Goal: Transaction & Acquisition: Purchase product/service

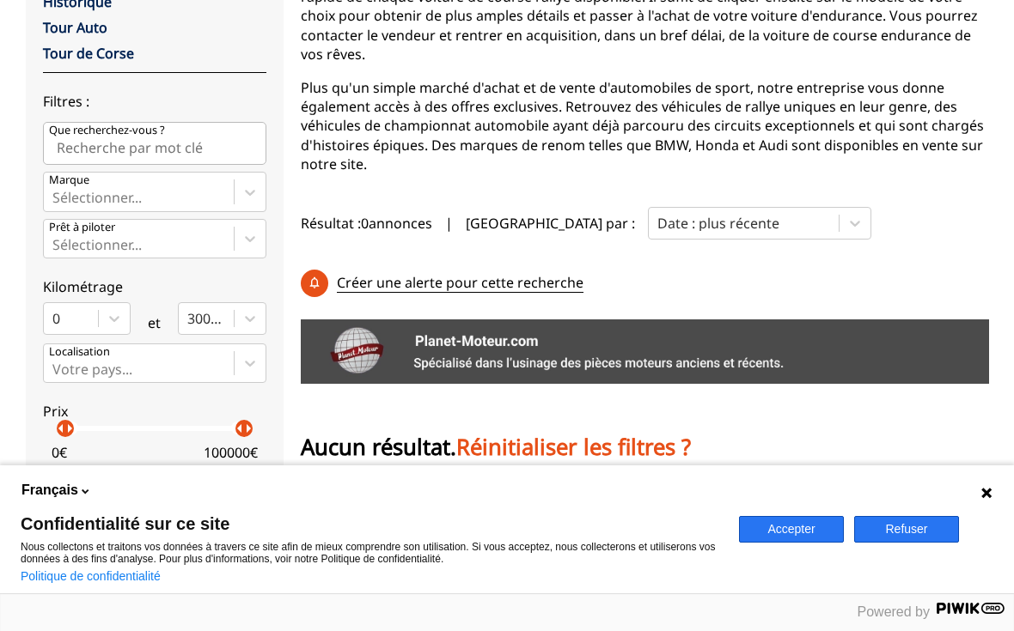
scroll to position [308, 0]
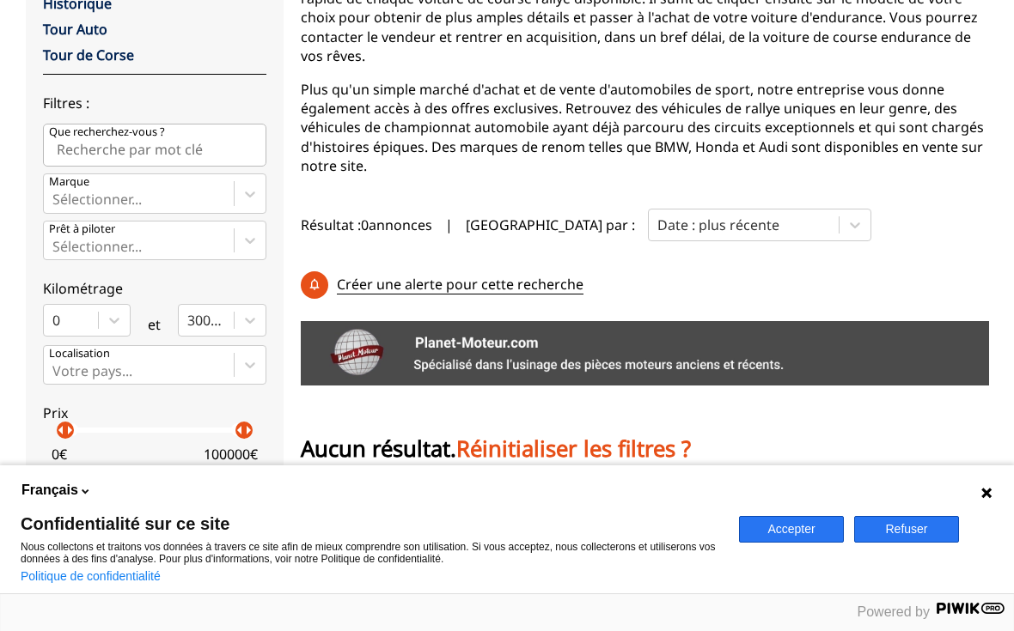
click at [143, 131] on p "Que recherchez-vous ?" at bounding box center [107, 132] width 116 height 15
click at [143, 131] on input "Que recherchez-vous ?" at bounding box center [154, 145] width 223 height 43
type input "VHRS G B"
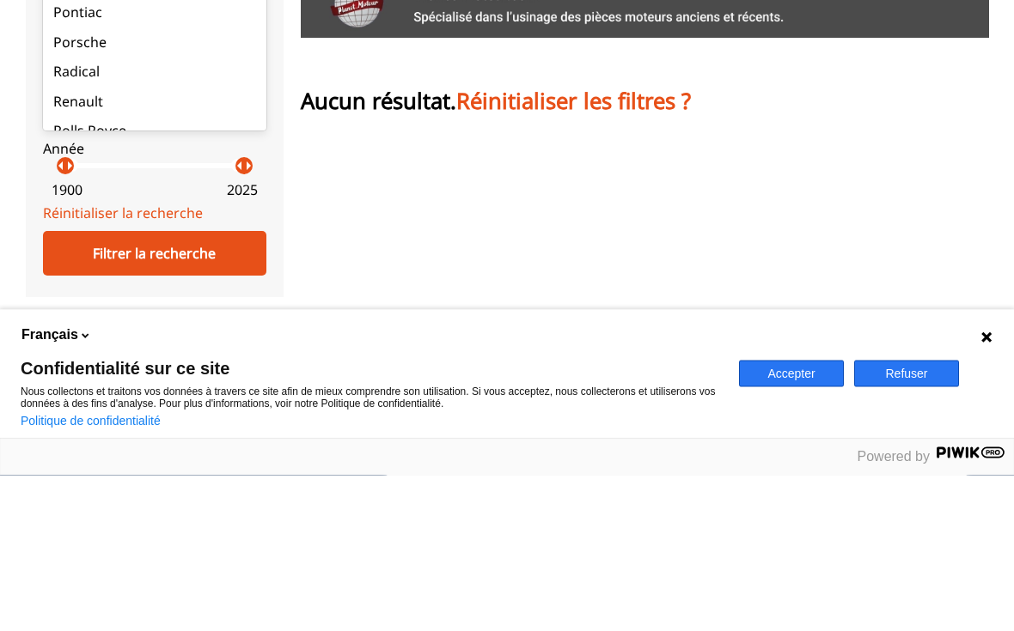
scroll to position [1744, 0]
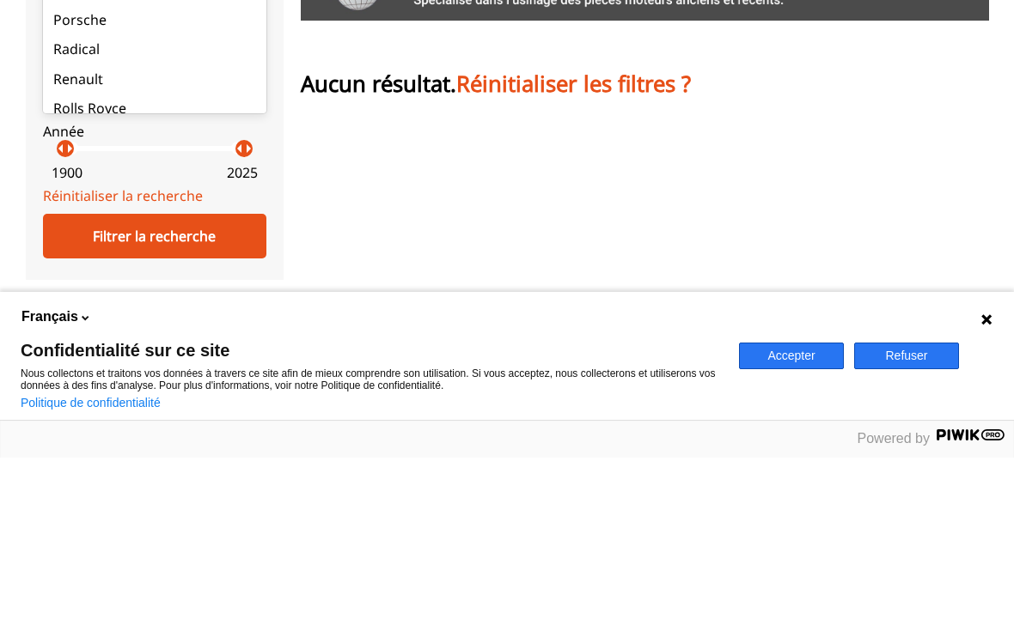
click at [223, 238] on div "Renault" at bounding box center [154, 252] width 223 height 29
click at [56, 15] on input "Marque option Abarth focused, 1 of 90. 90 results available. Use Up and Down to…" at bounding box center [53, 7] width 3 height 15
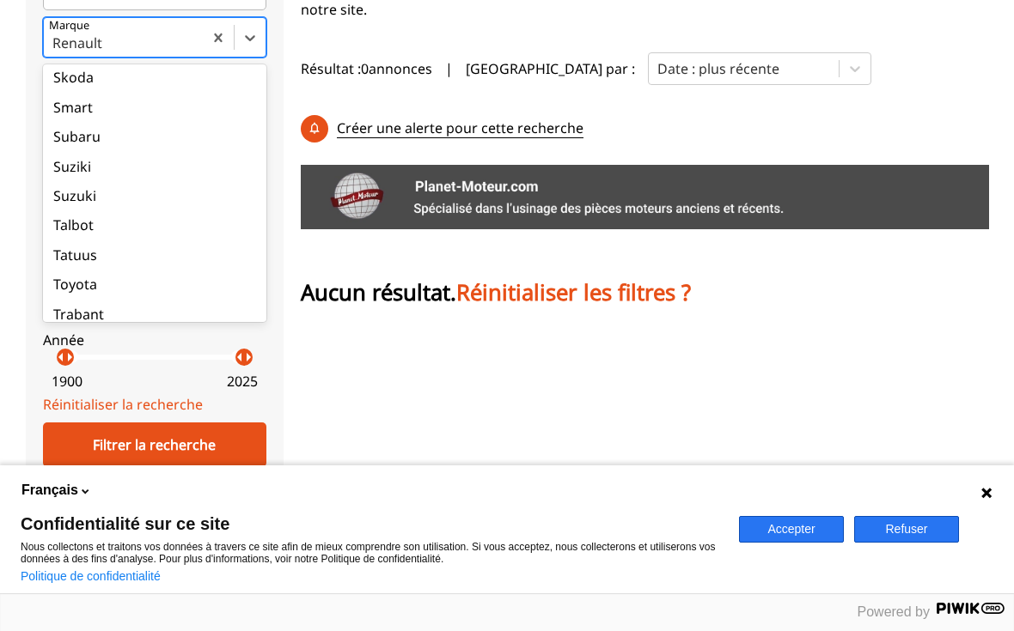
scroll to position [2162, 0]
click at [99, 210] on div "Talbot" at bounding box center [154, 224] width 223 height 29
click at [56, 51] on input "Marque option Talbot focused, 79 of 90. 90 results available. Use Up and Down t…" at bounding box center [53, 42] width 3 height 15
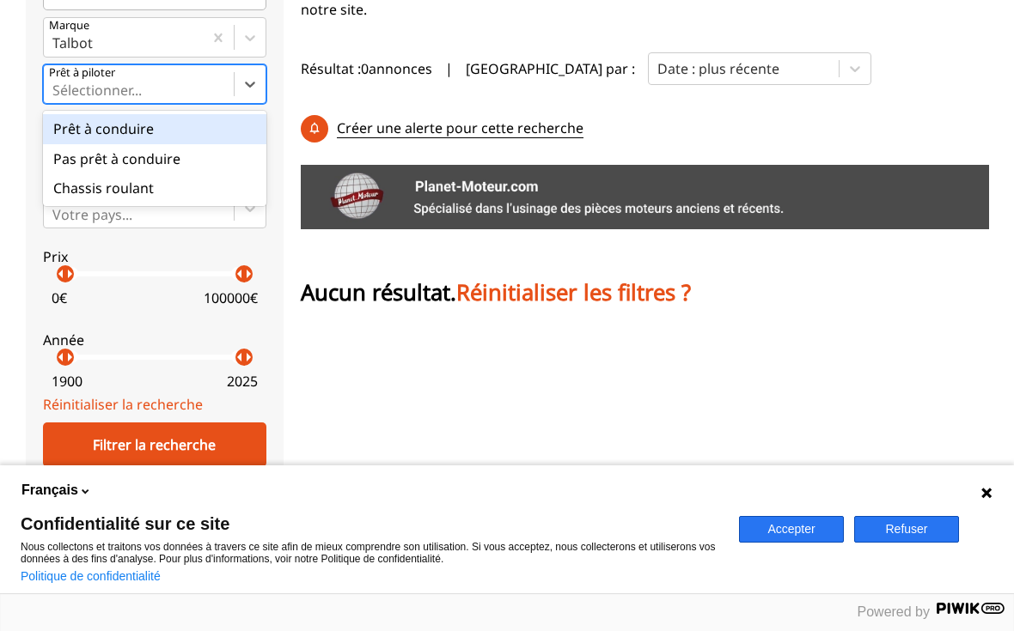
click at [198, 131] on div "Prêt à conduire" at bounding box center [154, 128] width 223 height 29
click at [56, 98] on input "Prêt à piloter option Prêt à conduire focused, 1 of 3. 3 results available. Use…" at bounding box center [53, 89] width 3 height 15
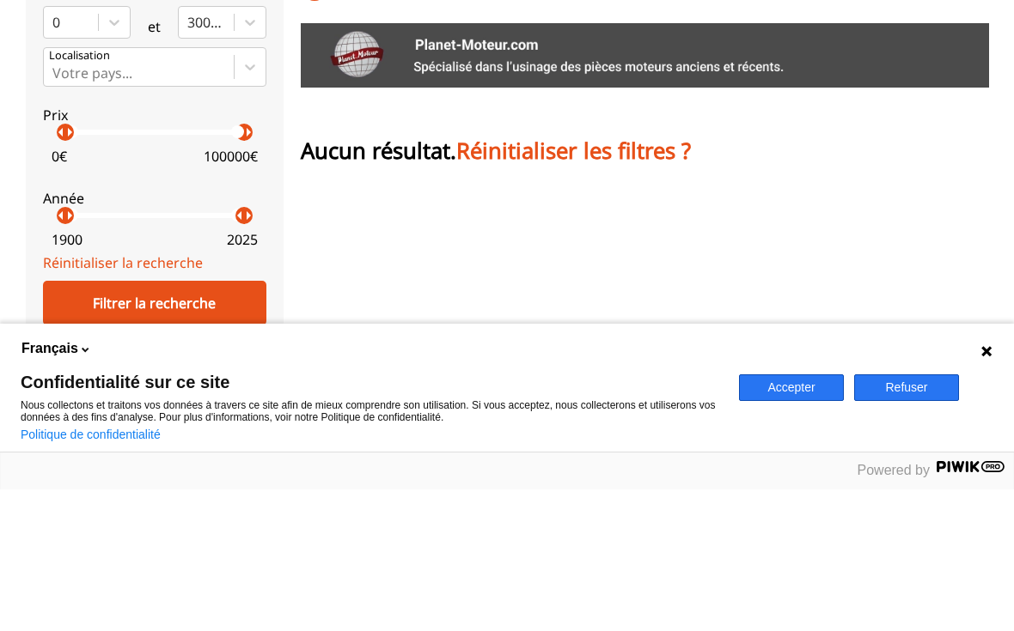
scroll to position [607, 0]
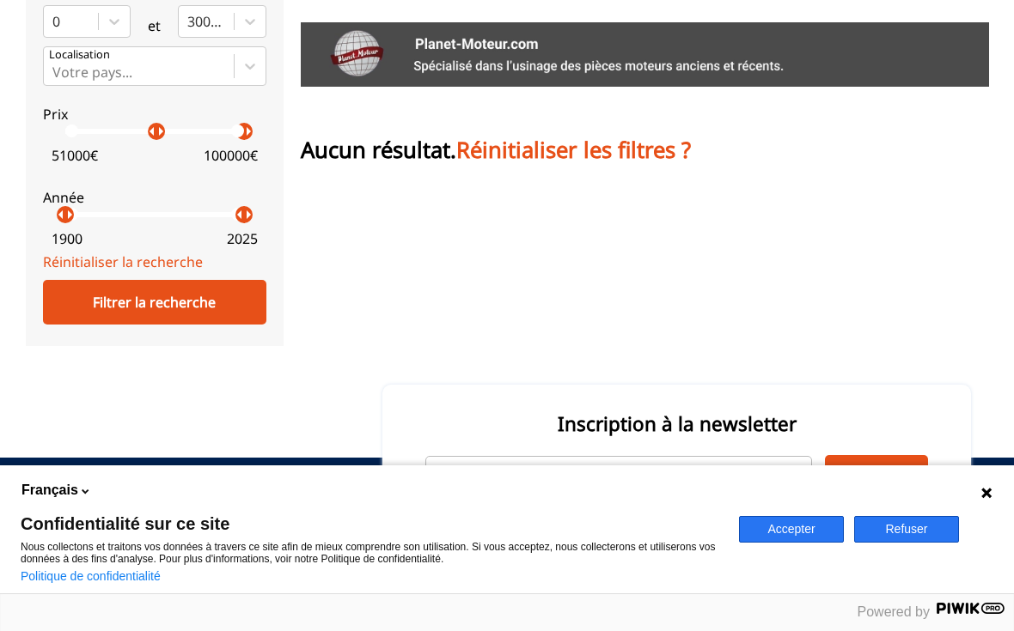
click at [154, 138] on p "arrow_right" at bounding box center [160, 131] width 21 height 21
click at [162, 124] on p "Prix" at bounding box center [154, 114] width 223 height 19
click at [156, 132] on p "arrow_right" at bounding box center [147, 131] width 21 height 21
click at [174, 122] on p "Prix" at bounding box center [154, 114] width 223 height 19
click at [176, 124] on p "Prix" at bounding box center [154, 114] width 223 height 19
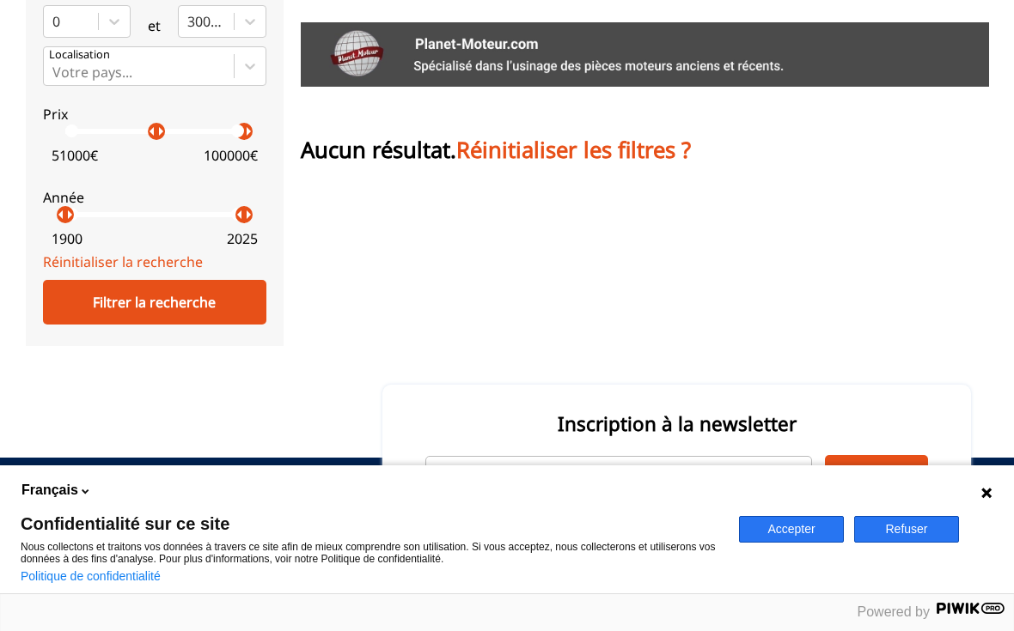
click at [167, 124] on p "Prix" at bounding box center [154, 114] width 223 height 19
click at [172, 124] on p "Prix" at bounding box center [154, 114] width 223 height 19
click at [113, 124] on p "Prix" at bounding box center [154, 114] width 223 height 19
click at [70, 109] on label "Prix arrow_left arrow_right arrow_left arrow_right 51000 € 100000 €" at bounding box center [154, 131] width 223 height 76
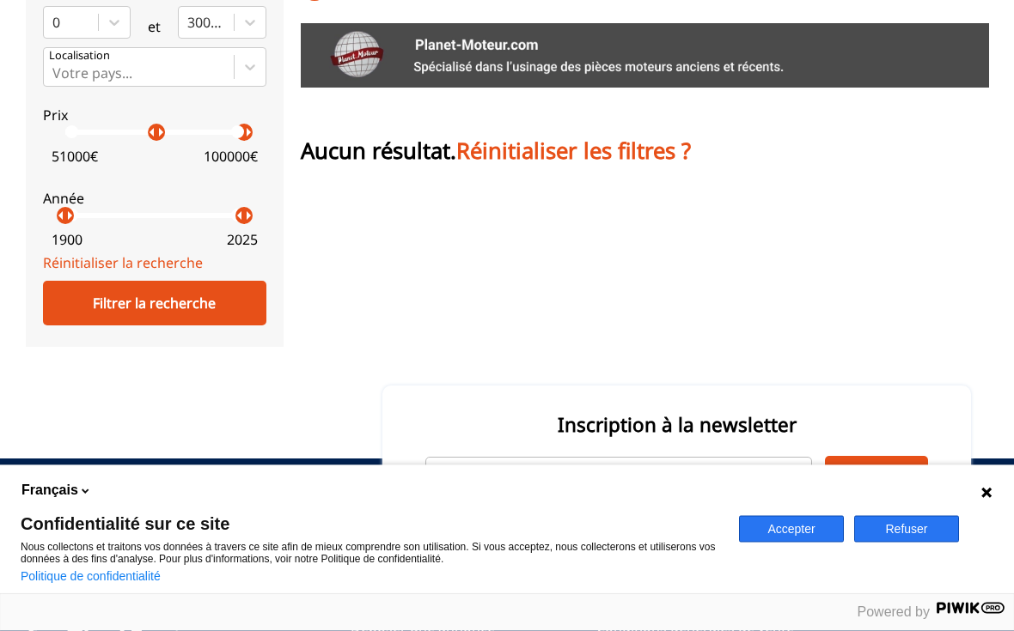
scroll to position [606, 0]
click at [116, 137] on p "arrow_right" at bounding box center [126, 132] width 21 height 21
click at [110, 124] on p "Prix" at bounding box center [154, 115] width 223 height 19
click at [118, 135] on div "arrow_left arrow_right arrow_left arrow_right" at bounding box center [154, 132] width 179 height 5
click at [125, 133] on p "arrow_right" at bounding box center [123, 132] width 21 height 21
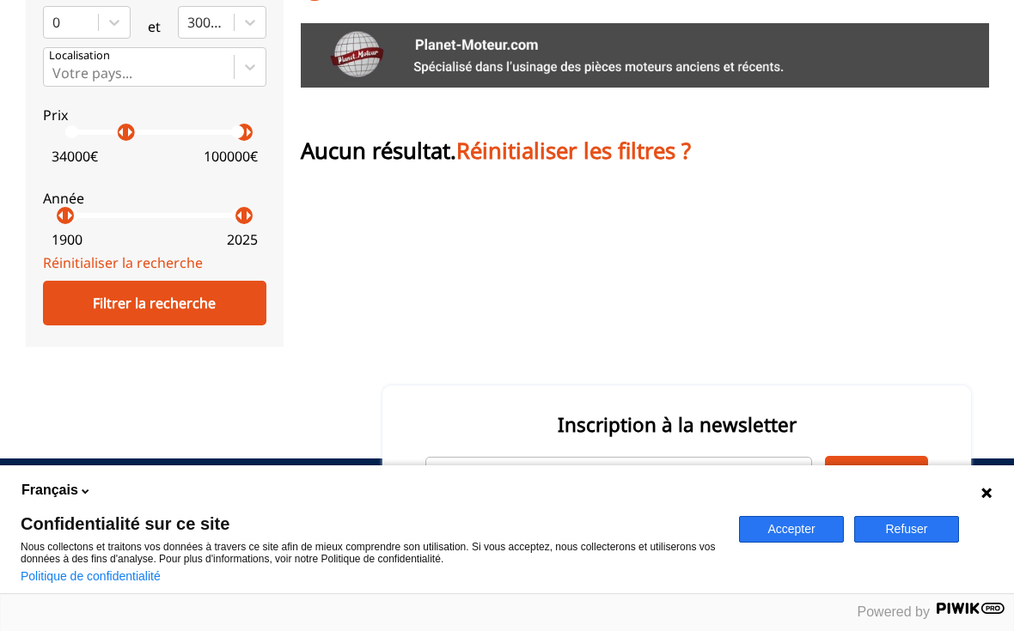
click at [126, 133] on p "arrow_right" at bounding box center [129, 132] width 21 height 21
click at [123, 135] on div "arrow_left arrow_right arrow_left arrow_right" at bounding box center [154, 132] width 179 height 5
click at [128, 140] on div "arrow_left arrow_right" at bounding box center [136, 132] width 17 height 17
click at [121, 125] on p "Prix" at bounding box center [154, 115] width 223 height 19
click at [145, 137] on p "arrow_right" at bounding box center [144, 132] width 21 height 21
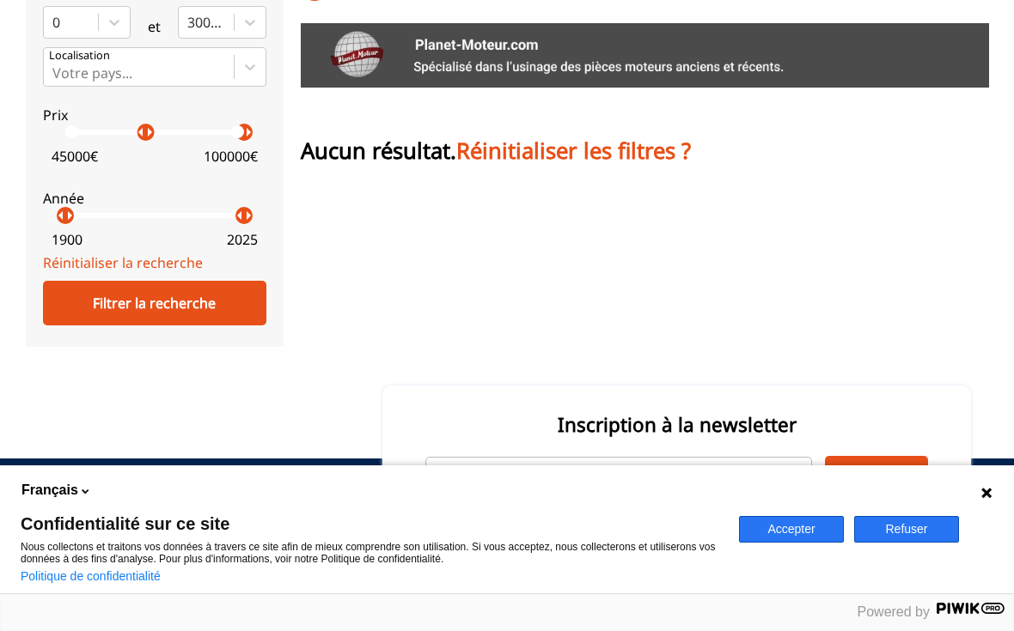
click at [155, 133] on p "arrow_right" at bounding box center [149, 132] width 21 height 21
click at [163, 134] on p "arrow_right" at bounding box center [160, 132] width 21 height 21
click at [172, 125] on p "Prix" at bounding box center [154, 115] width 223 height 19
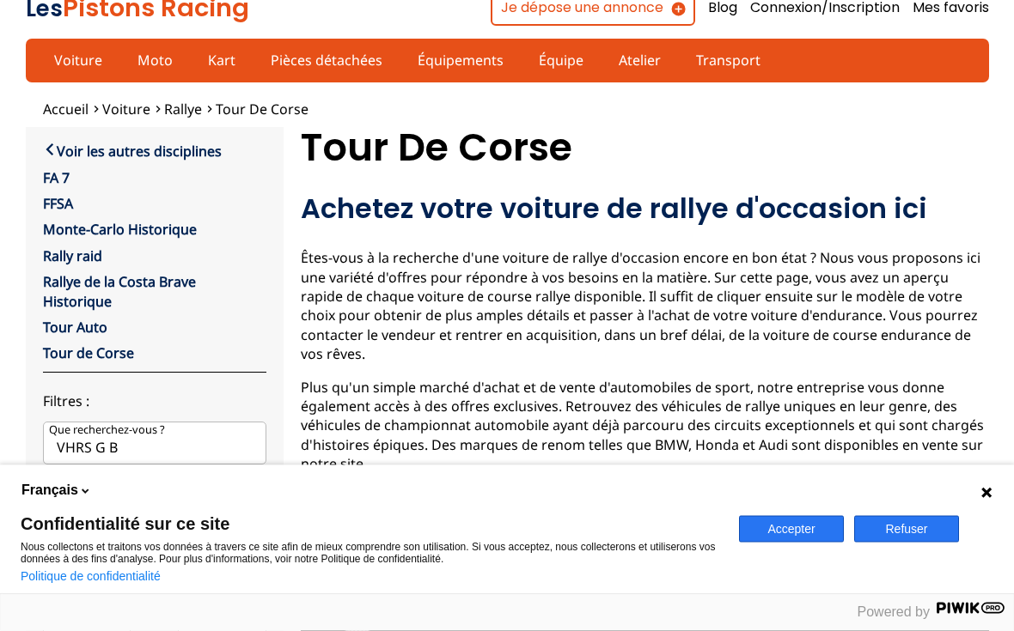
scroll to position [0, 0]
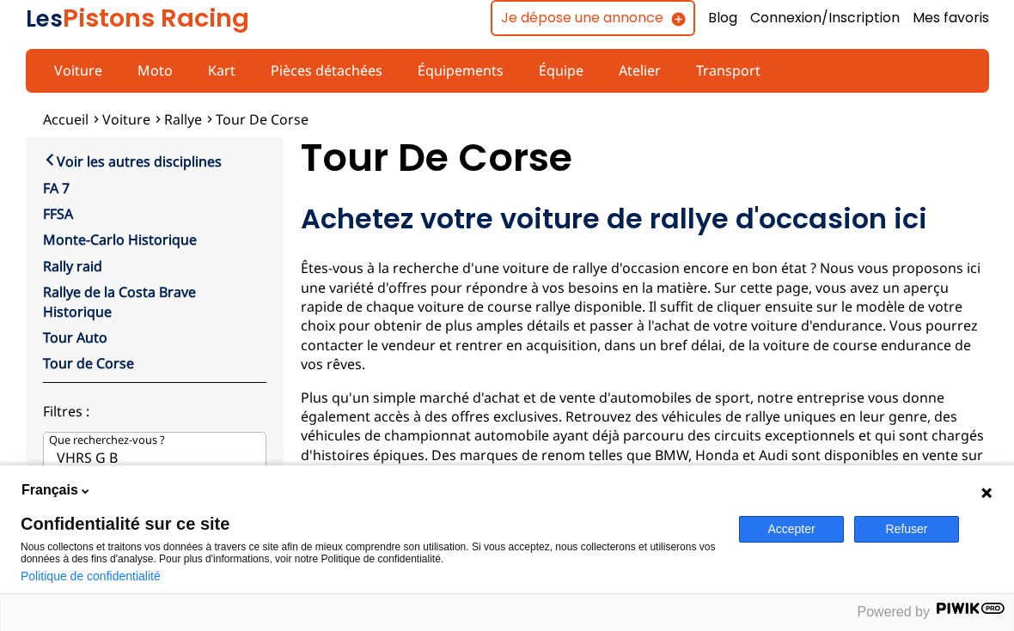
click at [81, 64] on link "Voiture" at bounding box center [78, 70] width 70 height 29
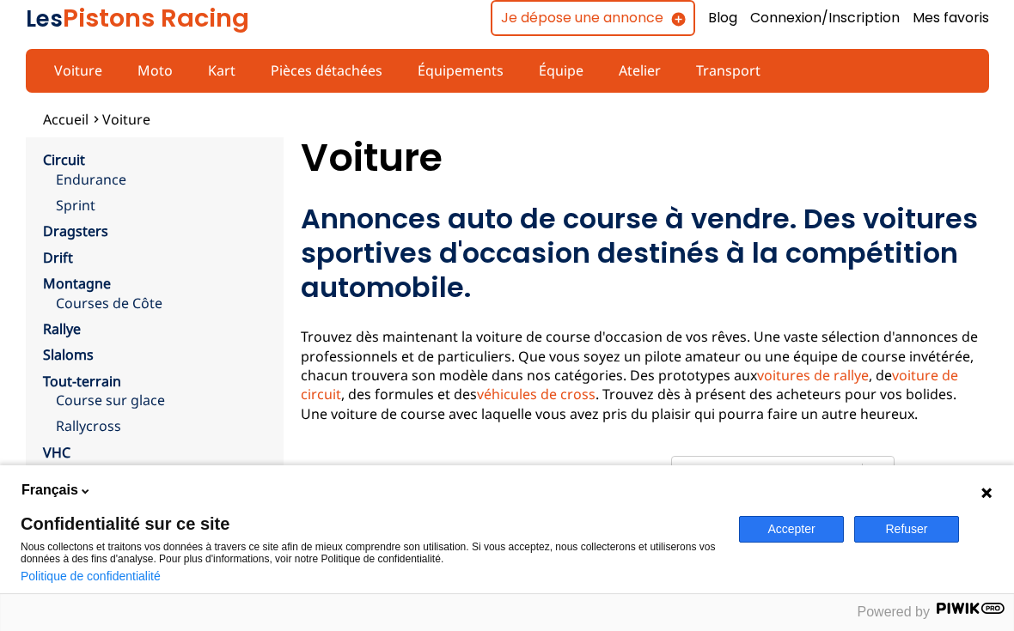
click at [73, 320] on link "Rallye" at bounding box center [62, 329] width 38 height 19
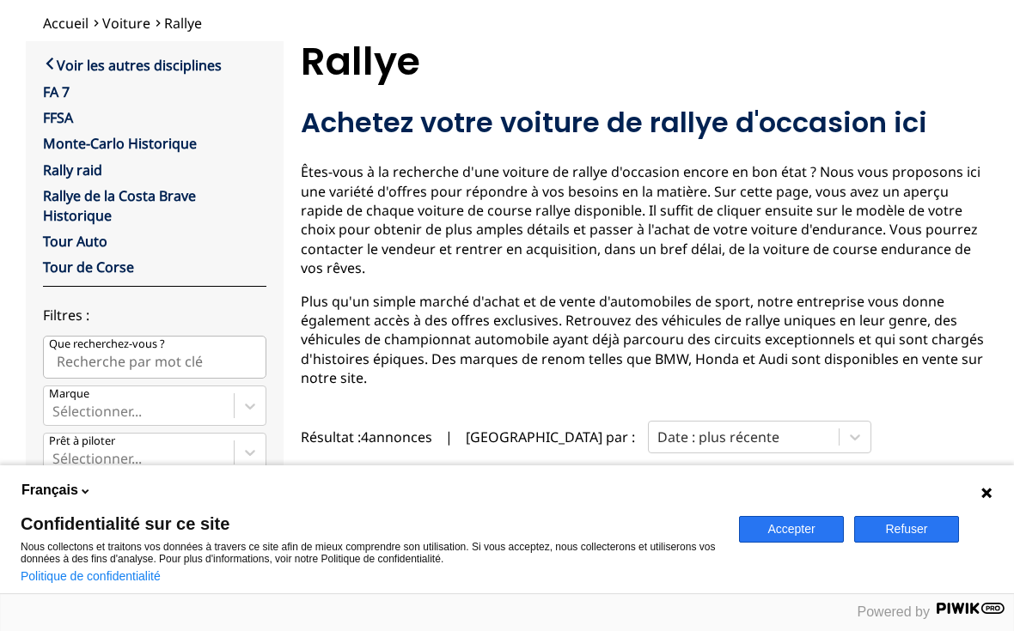
scroll to position [100, 0]
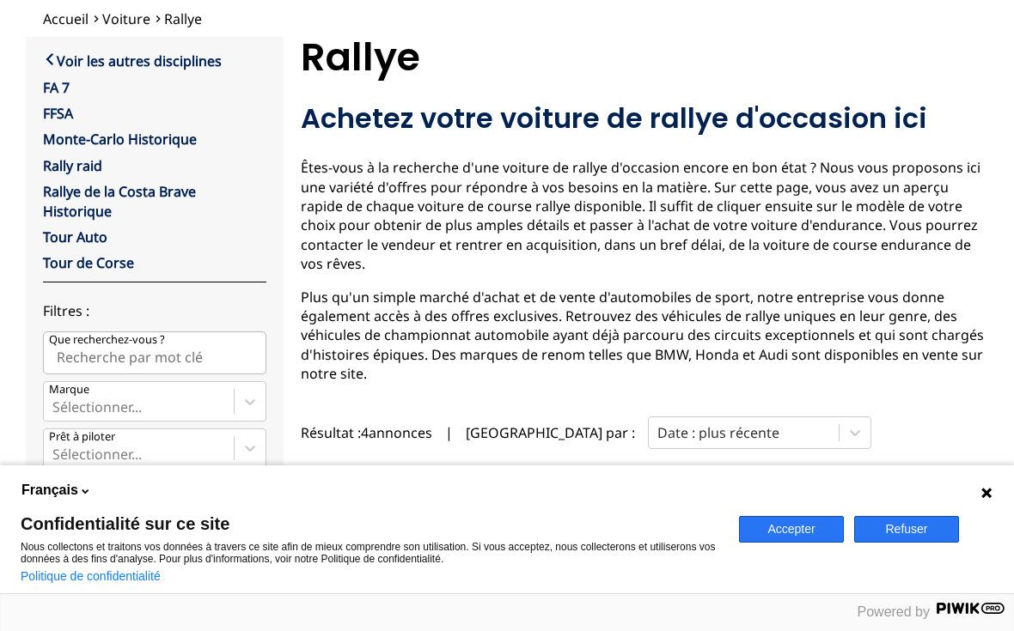
click at [400, 423] on span "Résultat : 4 annonces" at bounding box center [366, 432] width 131 height 19
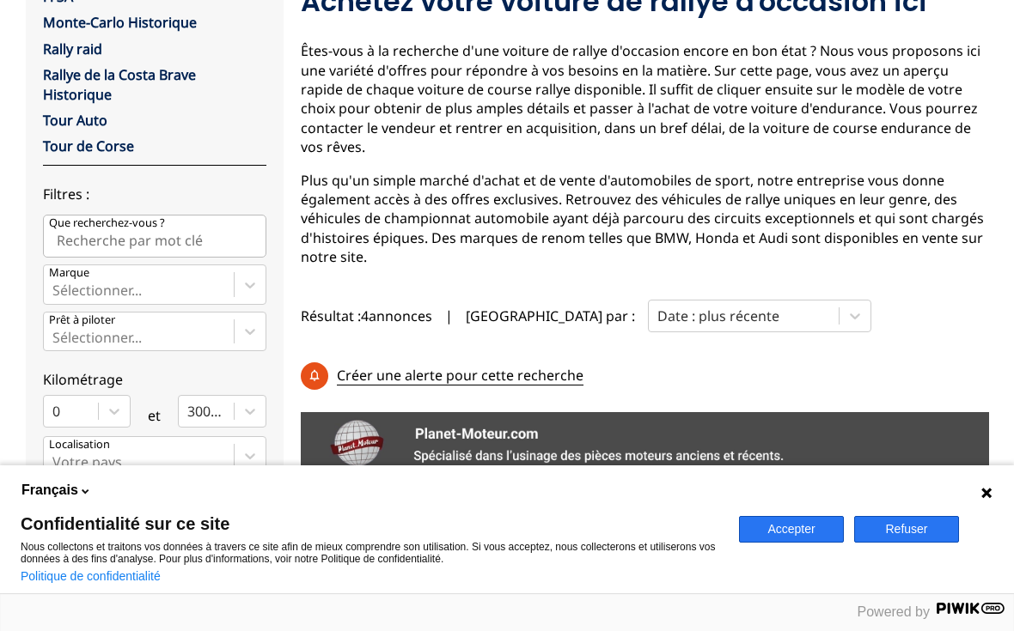
scroll to position [218, 0]
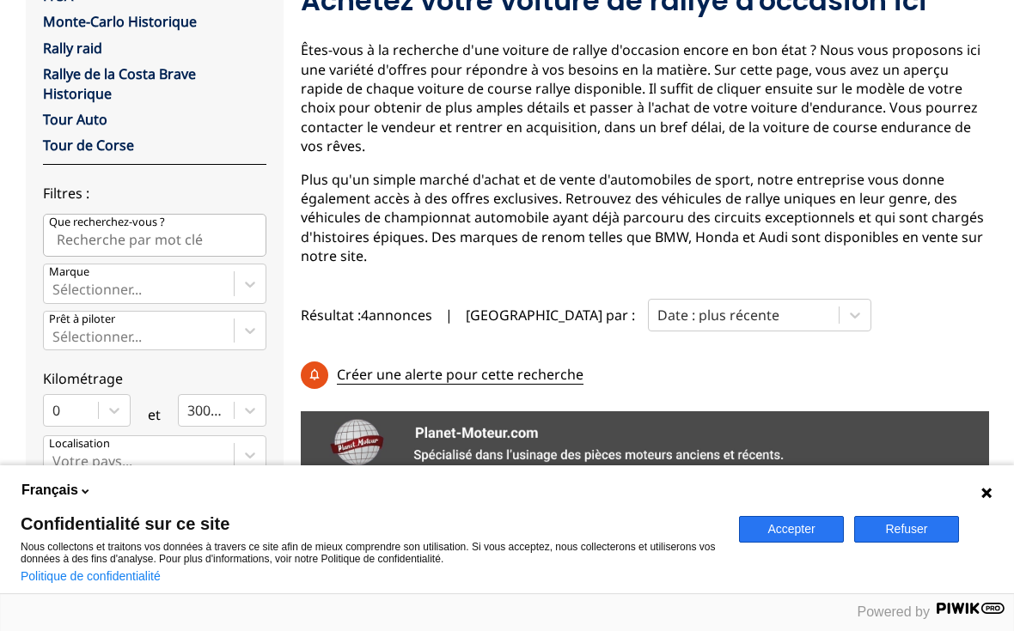
click at [170, 225] on input "Que recherchez-vous ?" at bounding box center [154, 235] width 223 height 43
type input "V"
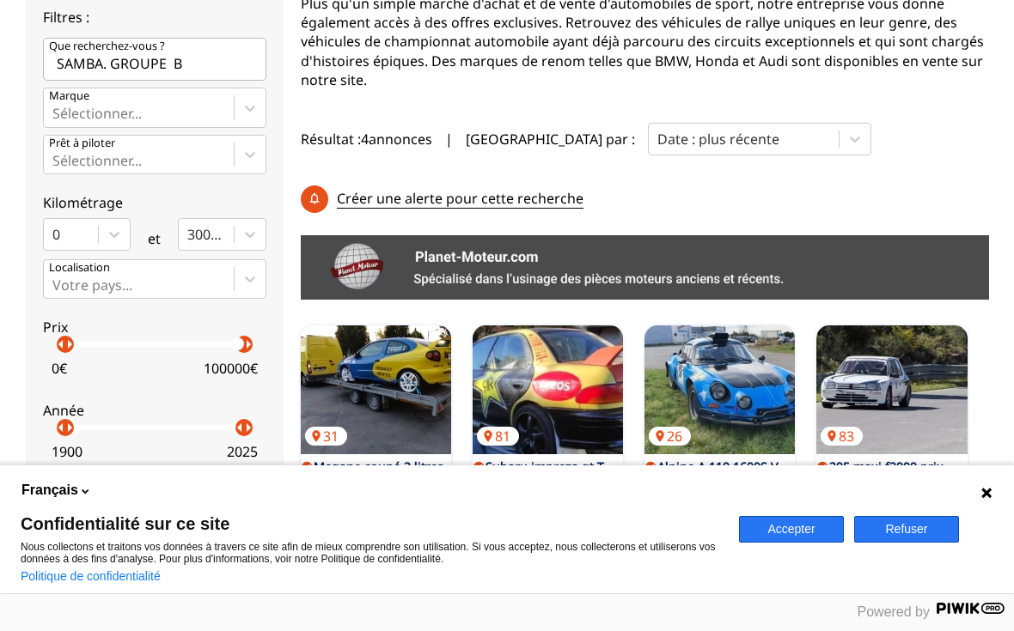
scroll to position [386, 0]
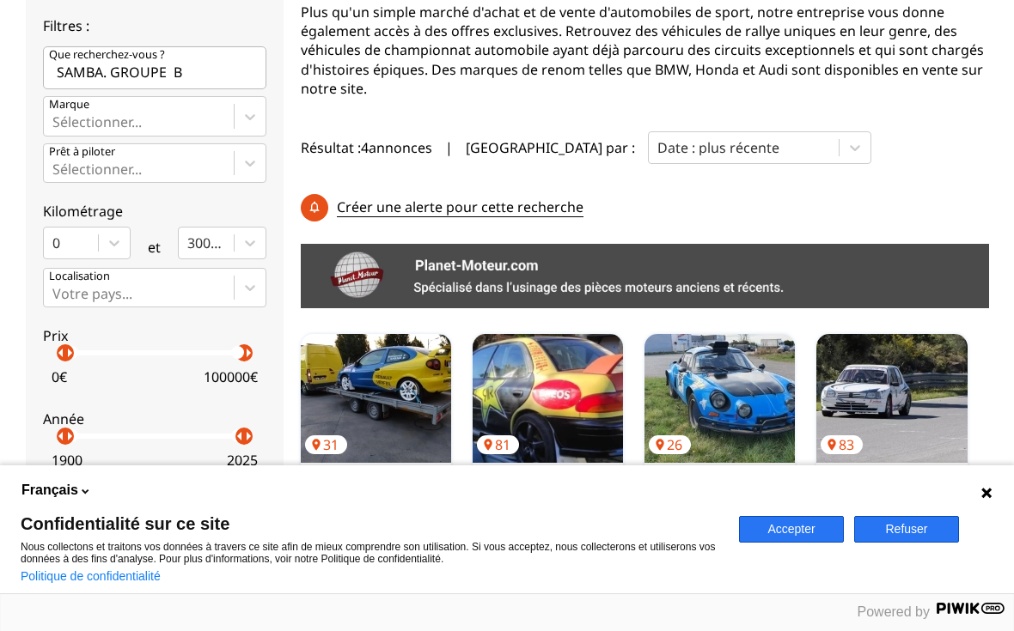
type input "SAMBA. GROUPE B"
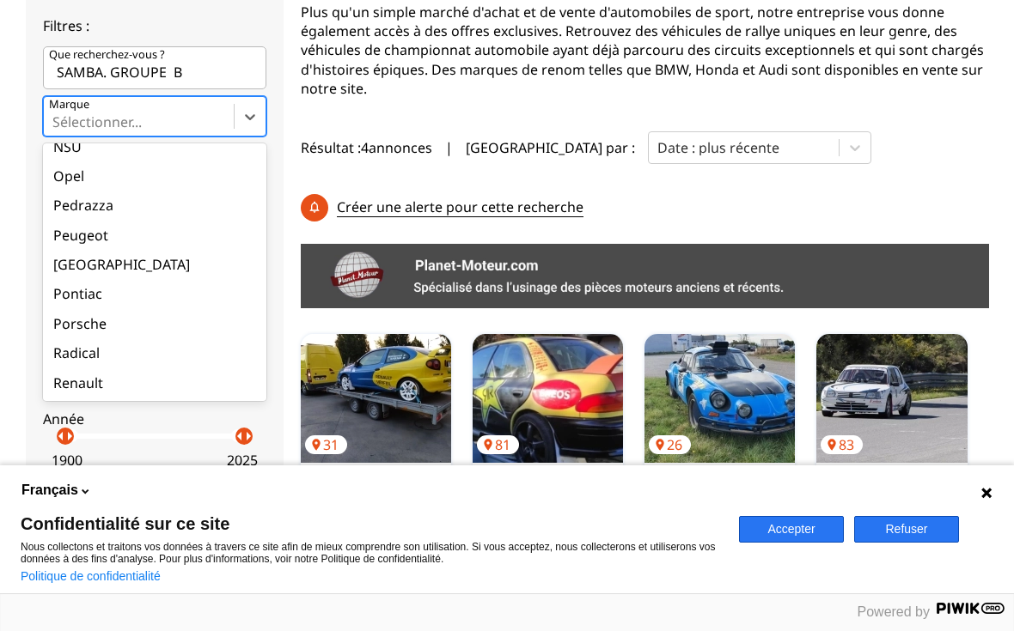
scroll to position [1731, 0]
click at [87, 218] on div "Peugeot" at bounding box center [154, 232] width 223 height 29
click at [56, 130] on input "Marque option Abarth focused, 1 of 90. 90 results available. Use Up and Down to…" at bounding box center [53, 121] width 3 height 15
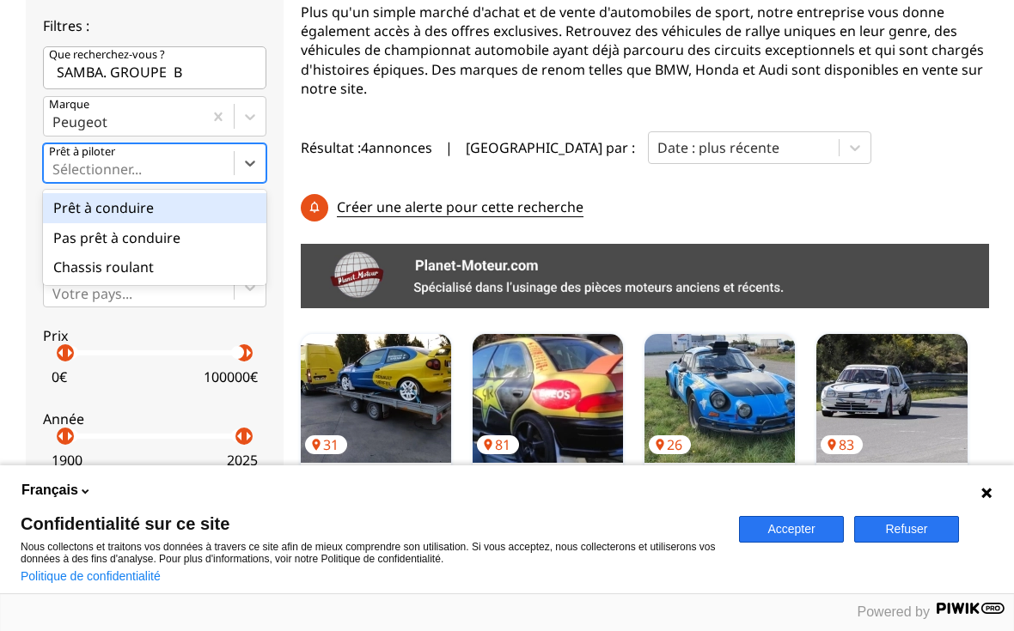
click at [210, 213] on div "Prêt à conduire" at bounding box center [154, 207] width 223 height 29
click at [56, 177] on input "Prêt à piloter option Prêt à conduire focused, 1 of 3. 3 results available. Use…" at bounding box center [53, 168] width 3 height 15
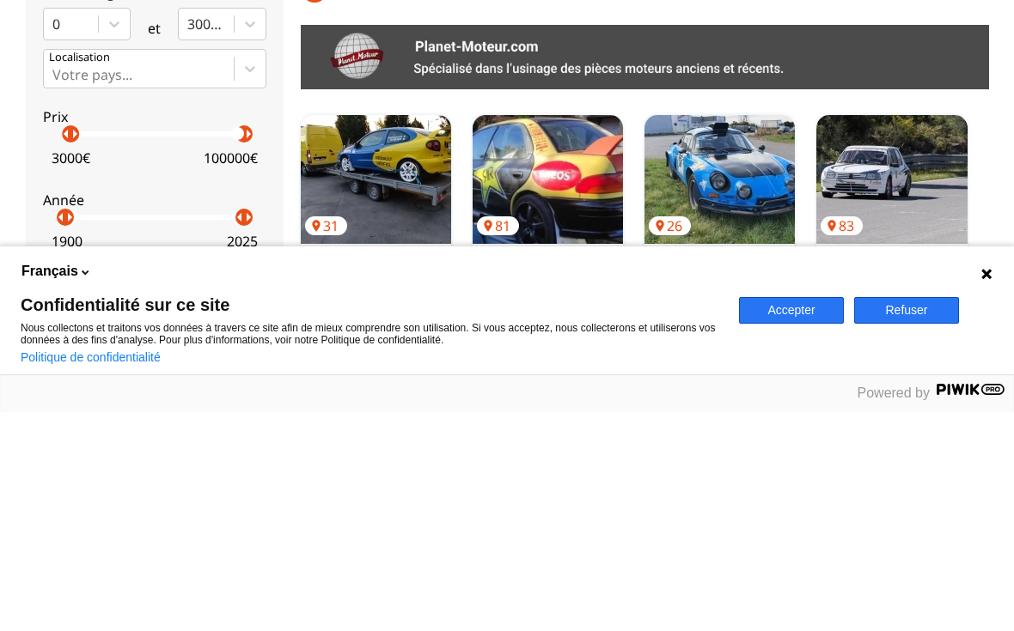
scroll to position [606, 0]
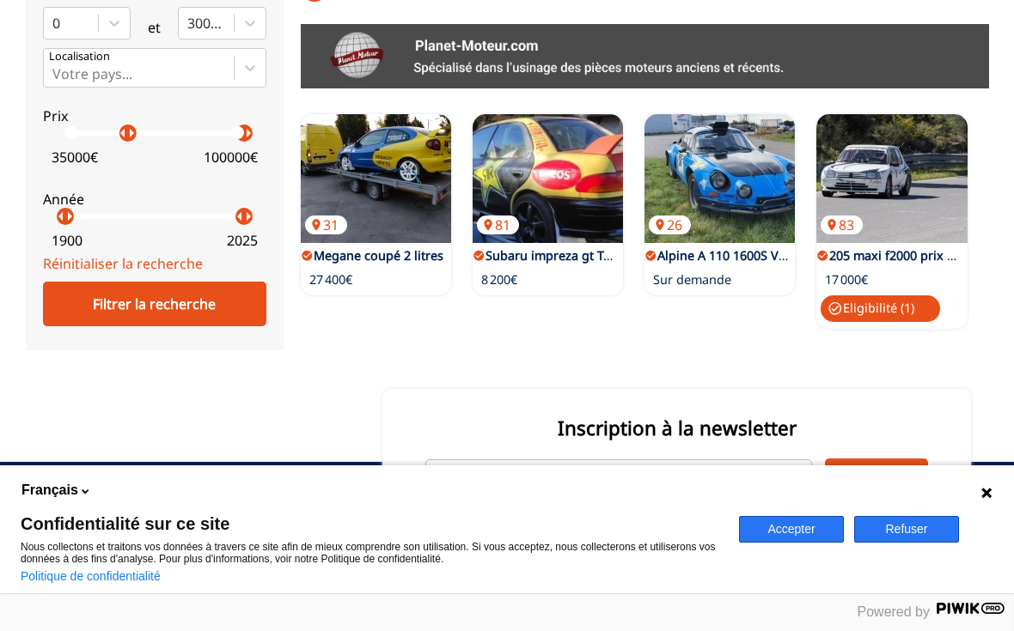
click at [113, 137] on label "Prix arrow_left arrow_right arrow_left arrow_right 35000 € 100000 €" at bounding box center [154, 132] width 223 height 76
click at [145, 264] on link "Réinitialiser la recherche" at bounding box center [123, 263] width 160 height 19
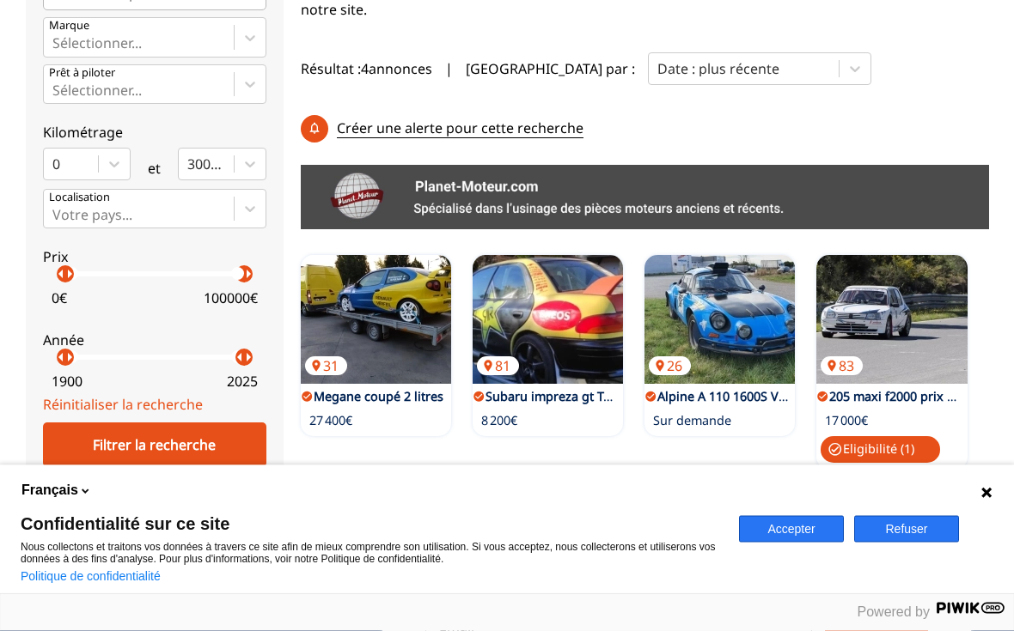
scroll to position [465, 0]
click at [373, 271] on img at bounding box center [376, 319] width 150 height 129
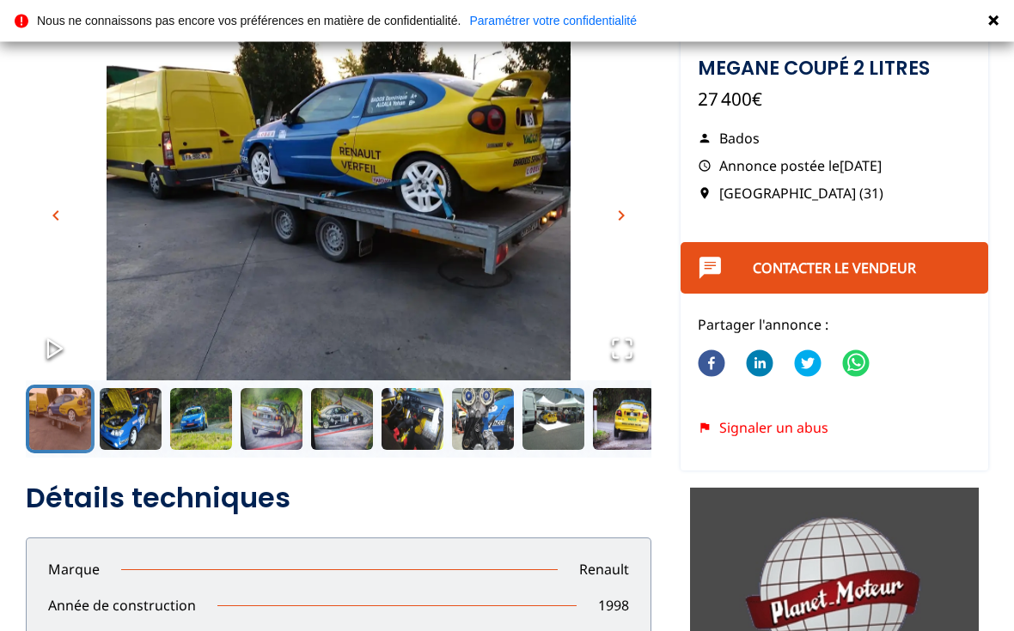
scroll to position [100, 0]
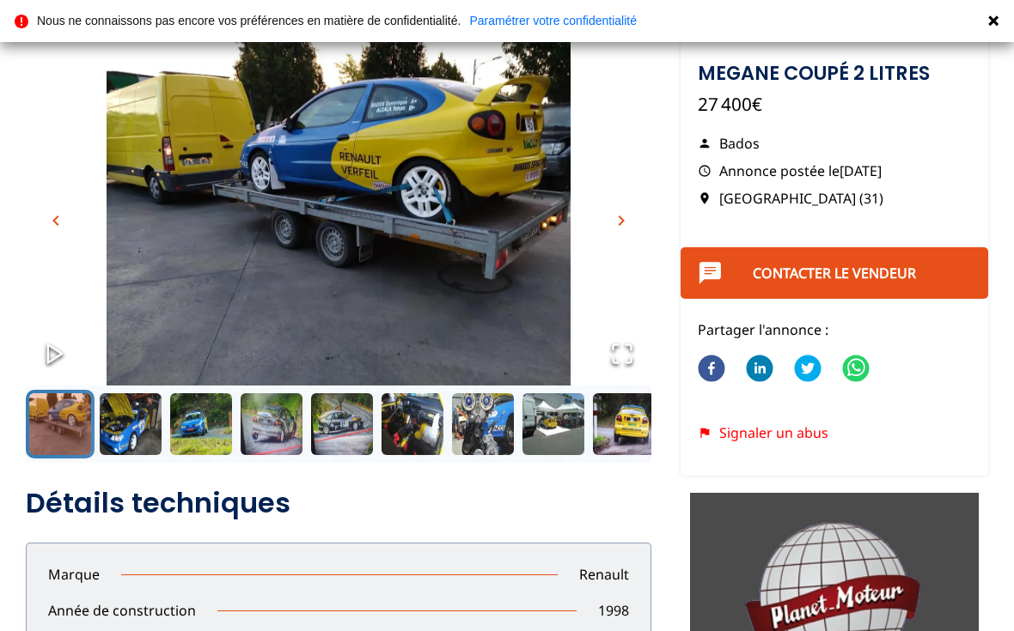
click at [618, 213] on span "chevron_right" at bounding box center [621, 220] width 21 height 21
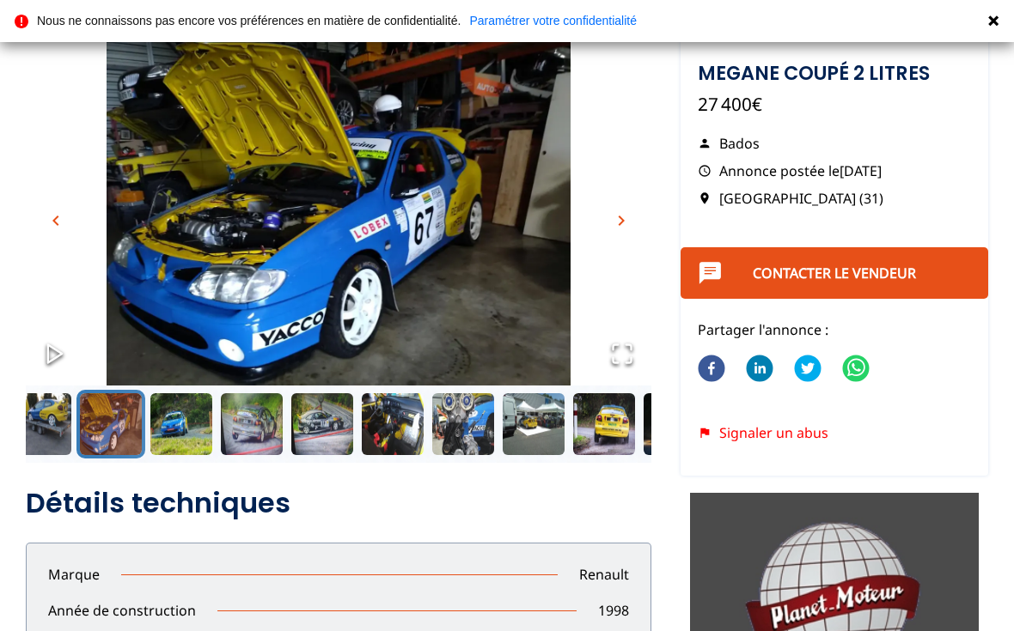
click at [609, 219] on button "chevron_right" at bounding box center [621, 221] width 26 height 26
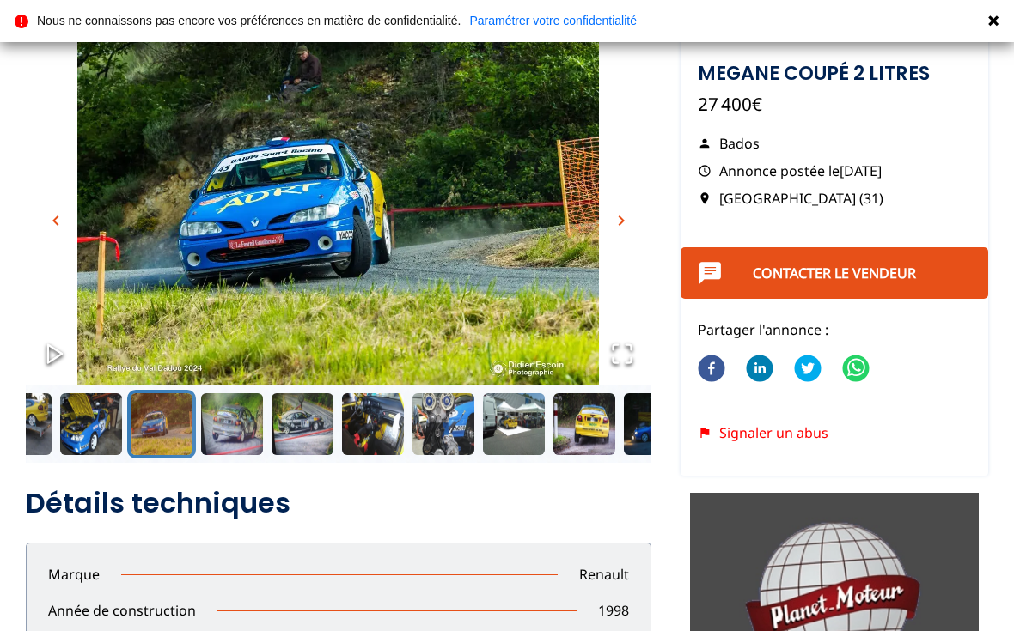
click at [614, 215] on span "chevron_right" at bounding box center [621, 220] width 21 height 21
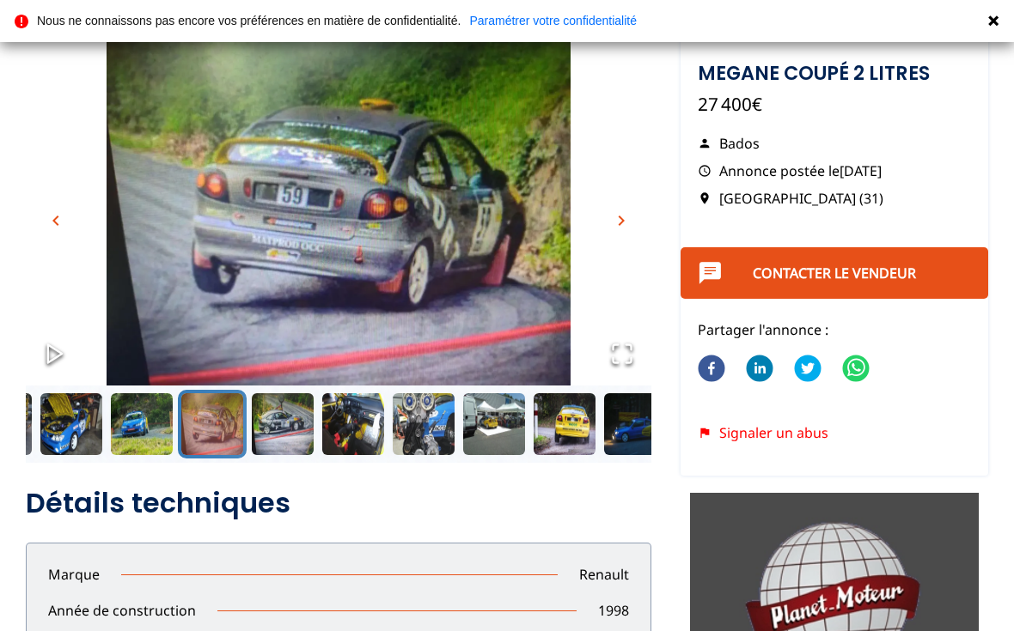
click at [613, 216] on span "chevron_right" at bounding box center [621, 220] width 21 height 21
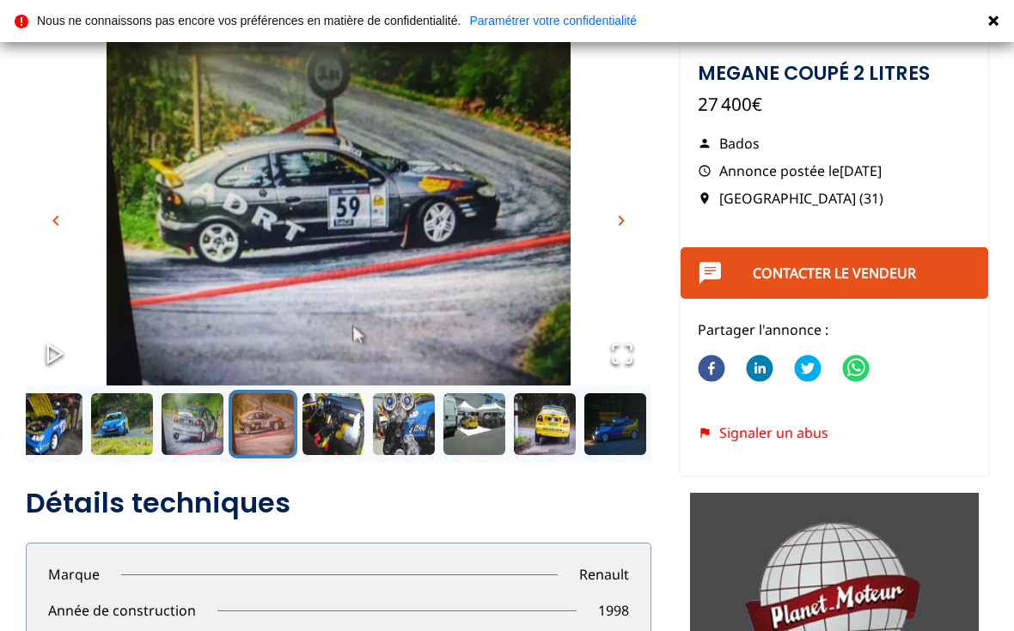
click at [618, 212] on span "chevron_right" at bounding box center [621, 220] width 21 height 21
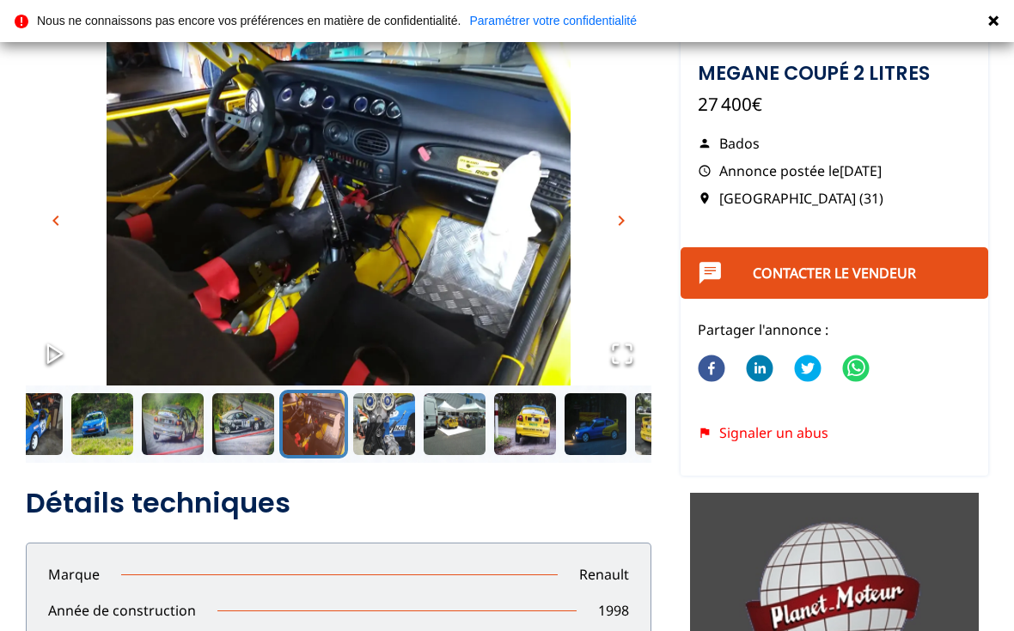
click at [616, 218] on span "chevron_right" at bounding box center [621, 220] width 21 height 21
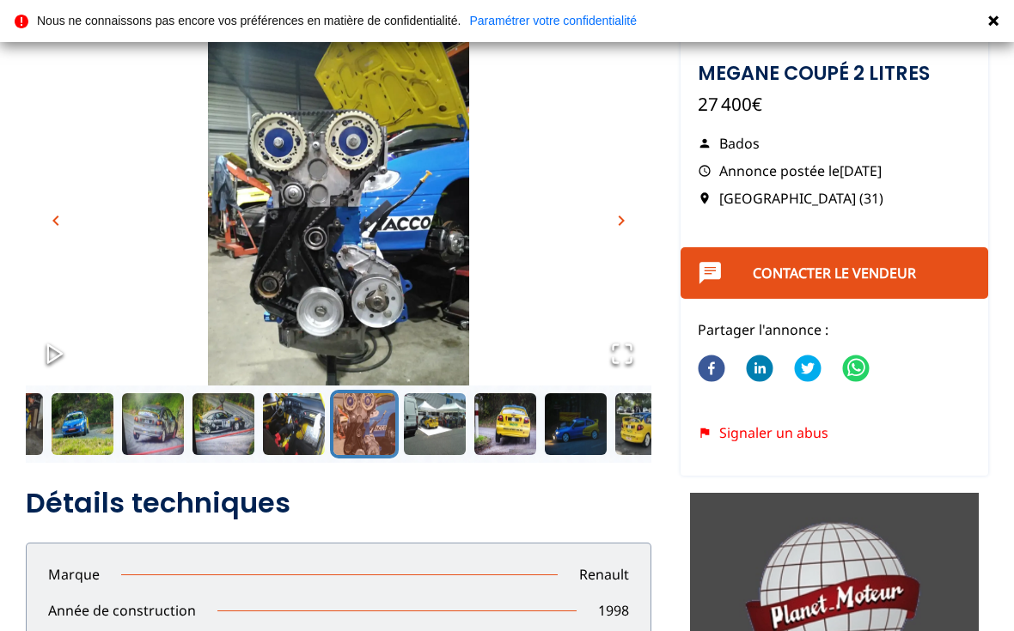
click at [612, 203] on img "Go to Slide 7" at bounding box center [339, 212] width 626 height 348
click at [614, 222] on span "chevron_right" at bounding box center [621, 220] width 21 height 21
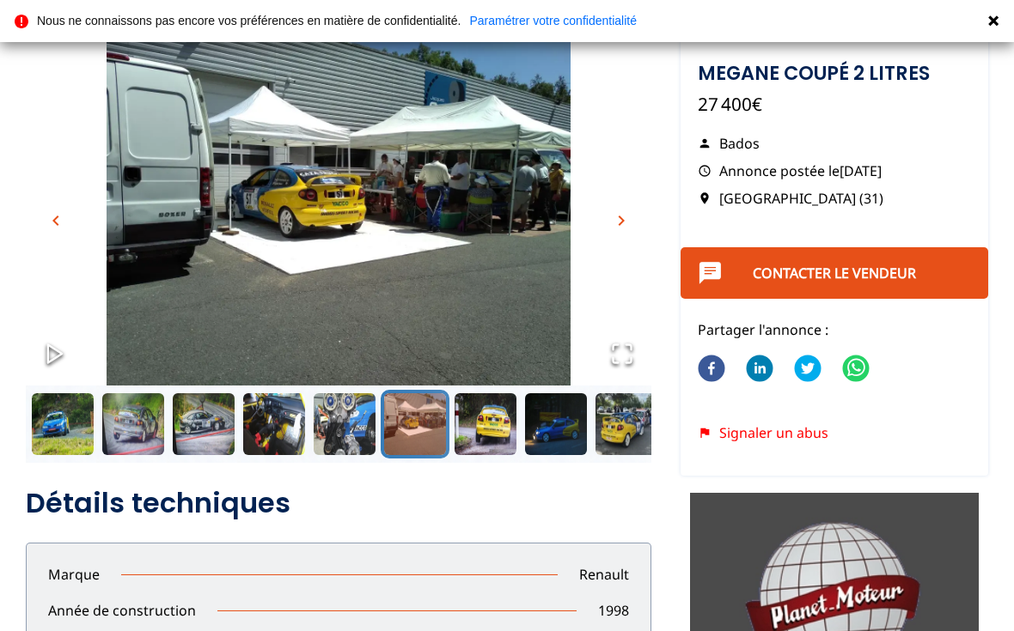
click at [619, 218] on span "chevron_right" at bounding box center [621, 220] width 21 height 21
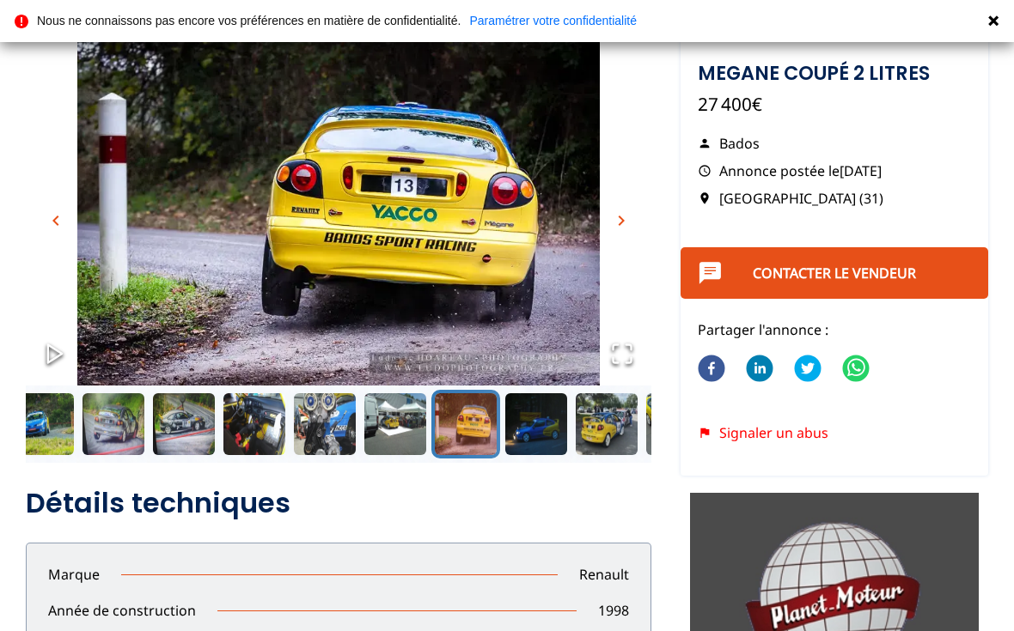
click at [621, 221] on span "chevron_right" at bounding box center [621, 220] width 21 height 21
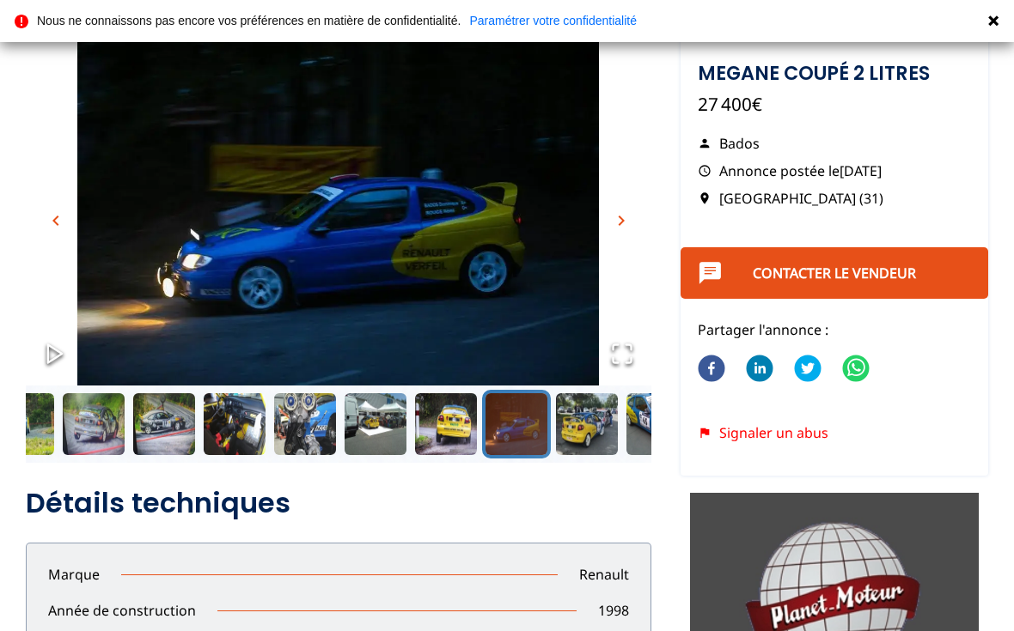
click at [622, 215] on span "chevron_right" at bounding box center [621, 220] width 21 height 21
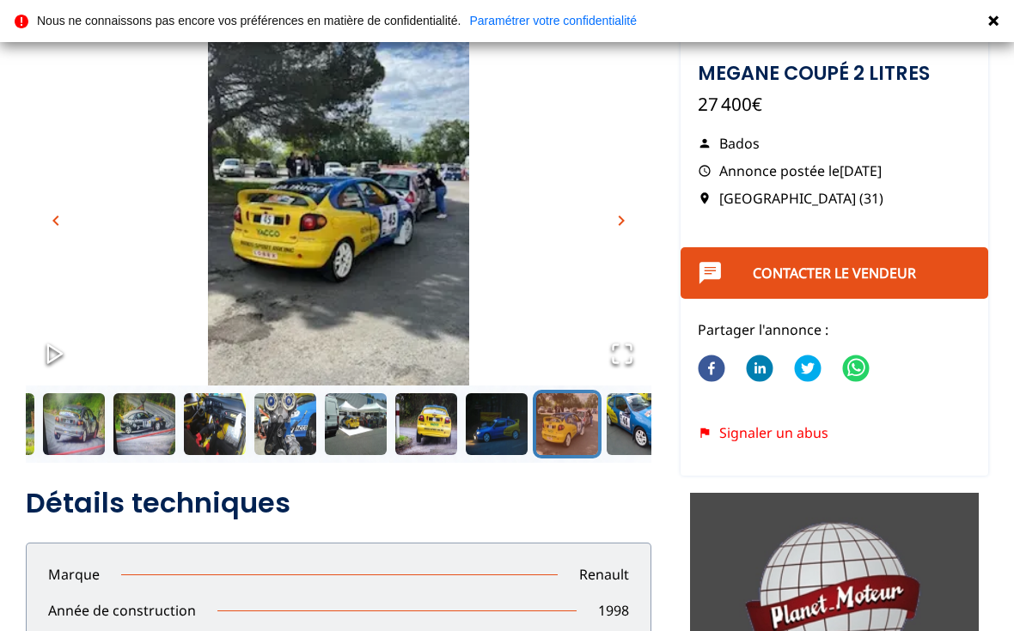
click at [618, 220] on span "chevron_right" at bounding box center [621, 220] width 21 height 21
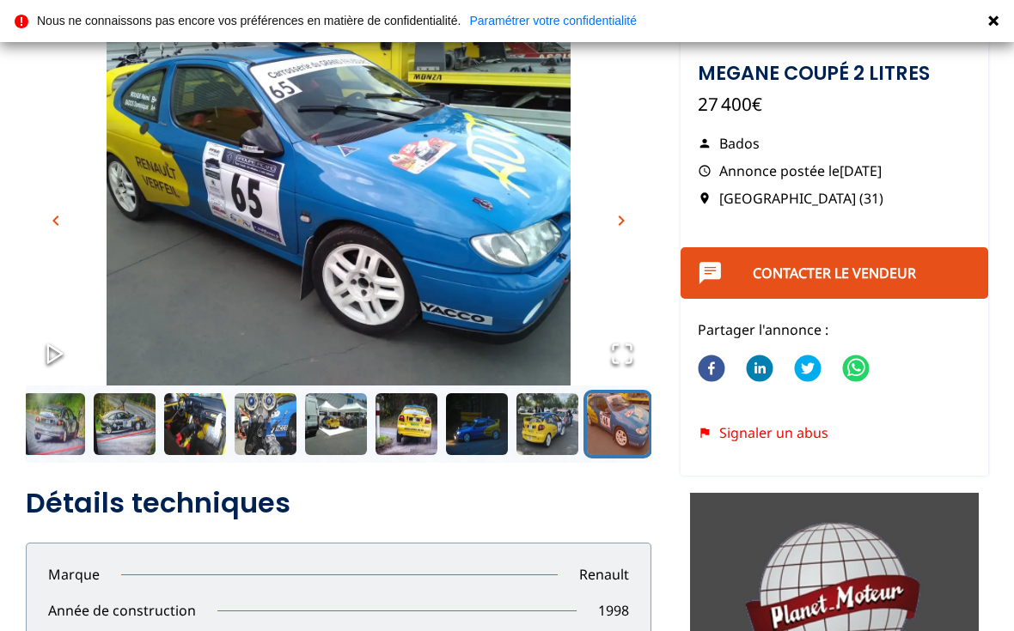
click at [615, 224] on span "chevron_right" at bounding box center [621, 220] width 21 height 21
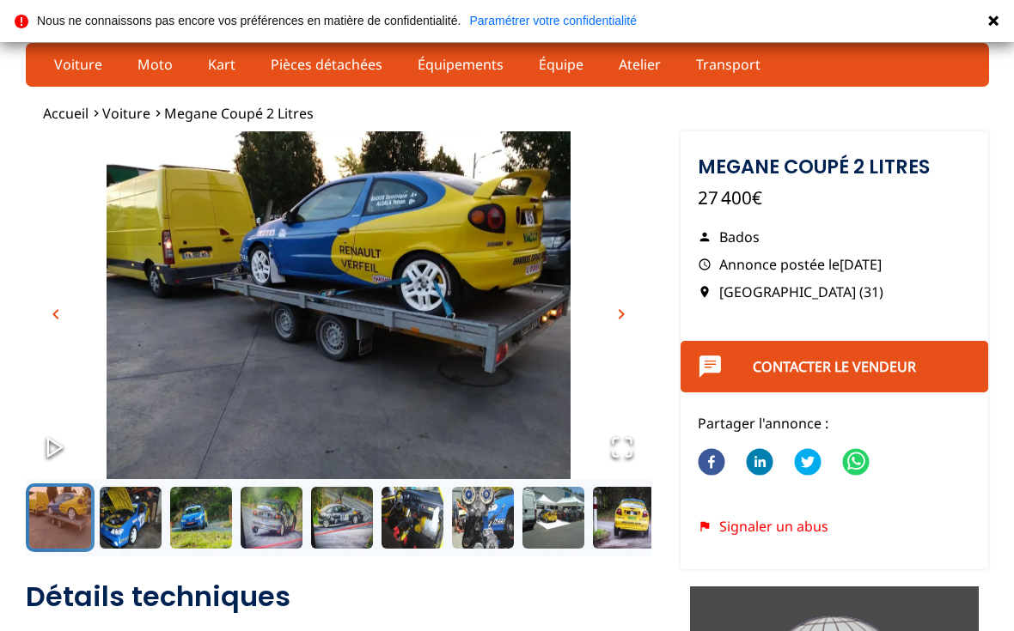
scroll to position [0, 0]
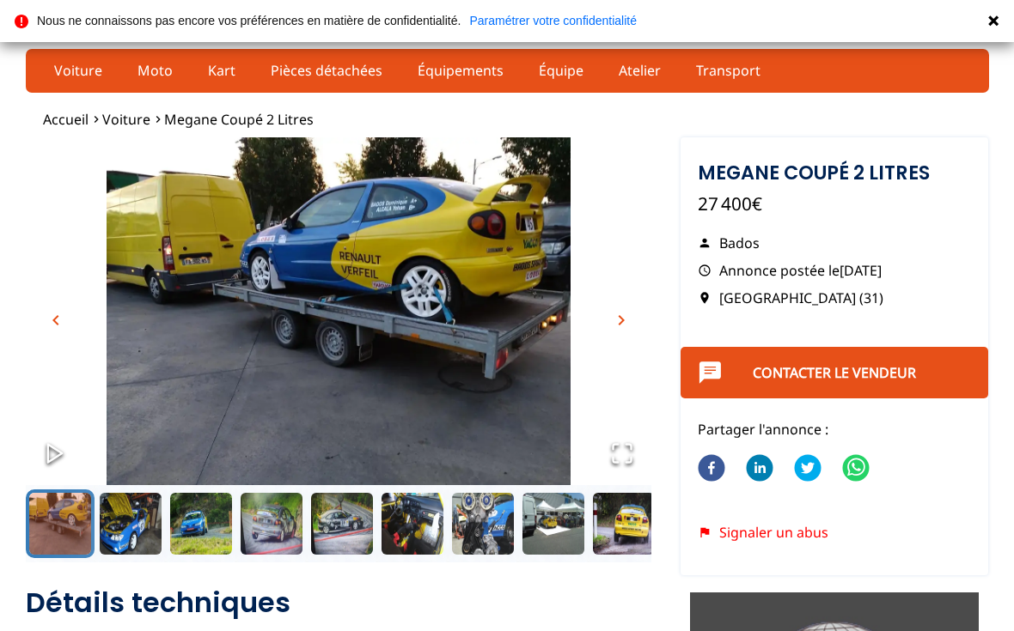
click at [752, 241] on p "Bados" at bounding box center [834, 243] width 274 height 19
click at [748, 192] on p "27 400€" at bounding box center [834, 204] width 274 height 25
click at [767, 250] on p "Bados" at bounding box center [834, 243] width 274 height 19
click at [873, 228] on div "Megane coupé 2 litres 27 400€ Bados Annonce postée le [DATE] [GEOGRAPHIC_DATA] …" at bounding box center [834, 239] width 308 height 205
click at [842, 361] on button "Contacter le vendeur" at bounding box center [834, 373] width 308 height 52
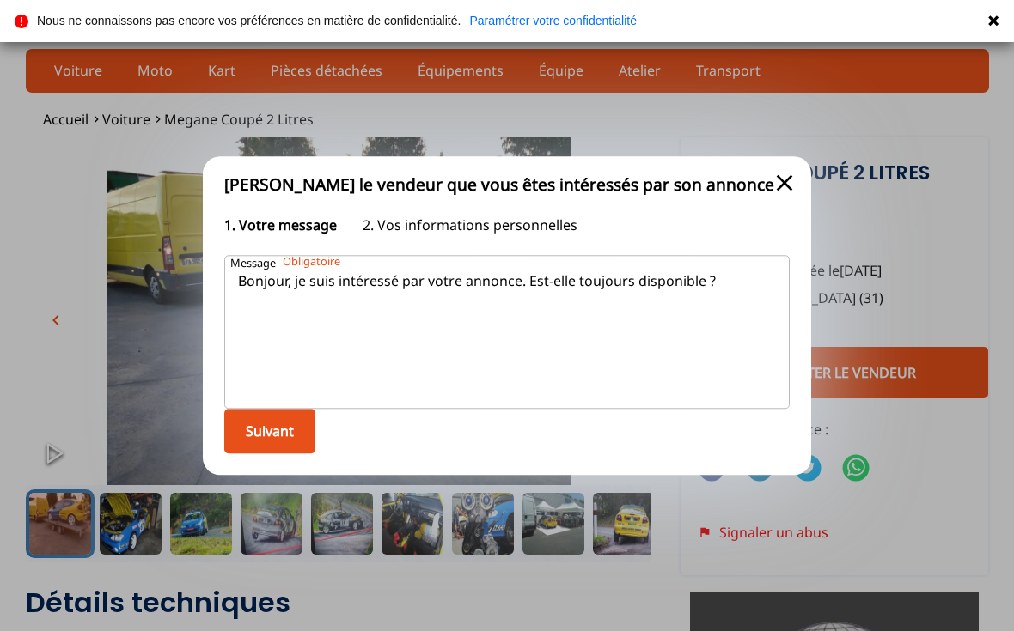
click at [935, 225] on div at bounding box center [507, 315] width 1014 height 631
click at [777, 185] on span "close" at bounding box center [783, 182] width 27 height 27
